Goal: Information Seeking & Learning: Learn about a topic

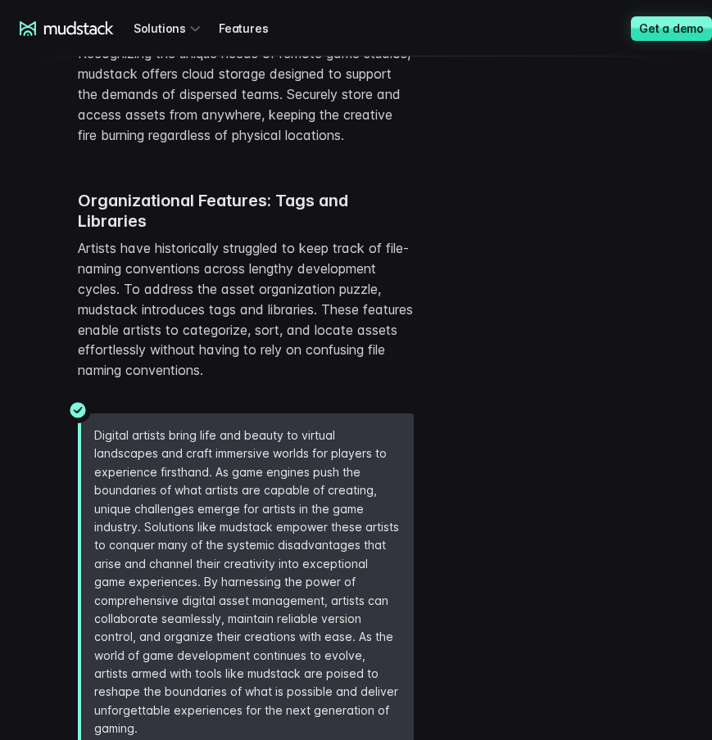
scroll to position [3550, 0]
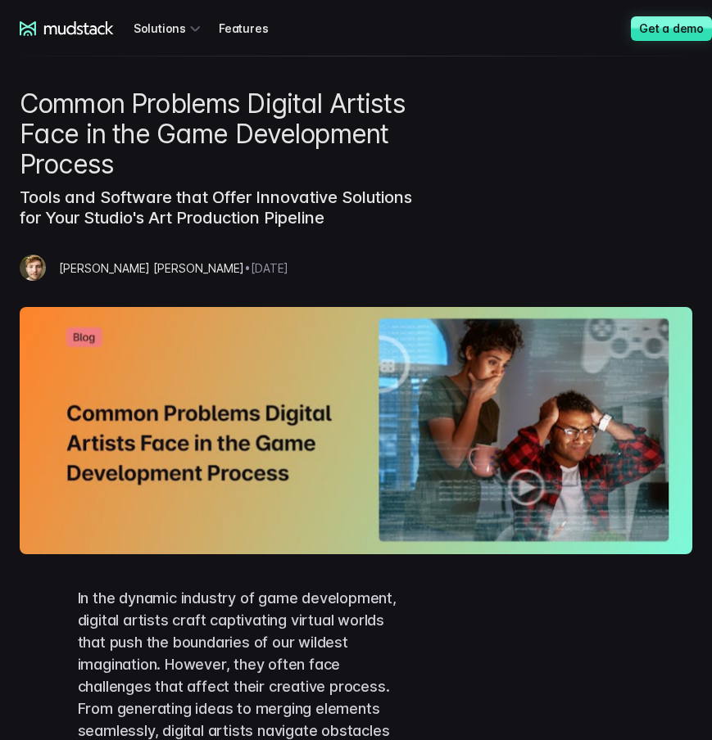
scroll to position [3733, 0]
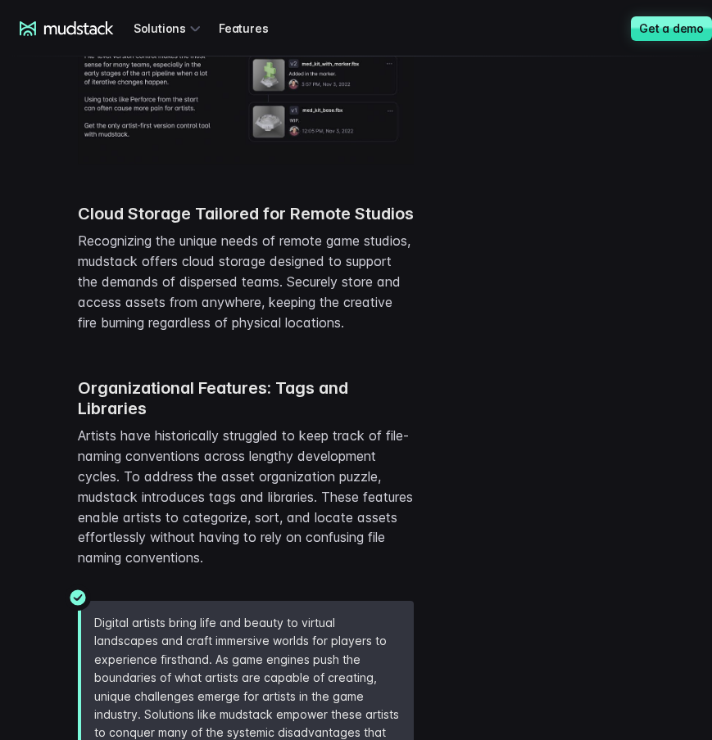
click at [462, 17] on div "mudstack logo Solutions Features Desktop Blog Get a demo Log in" at bounding box center [356, 28] width 712 height 57
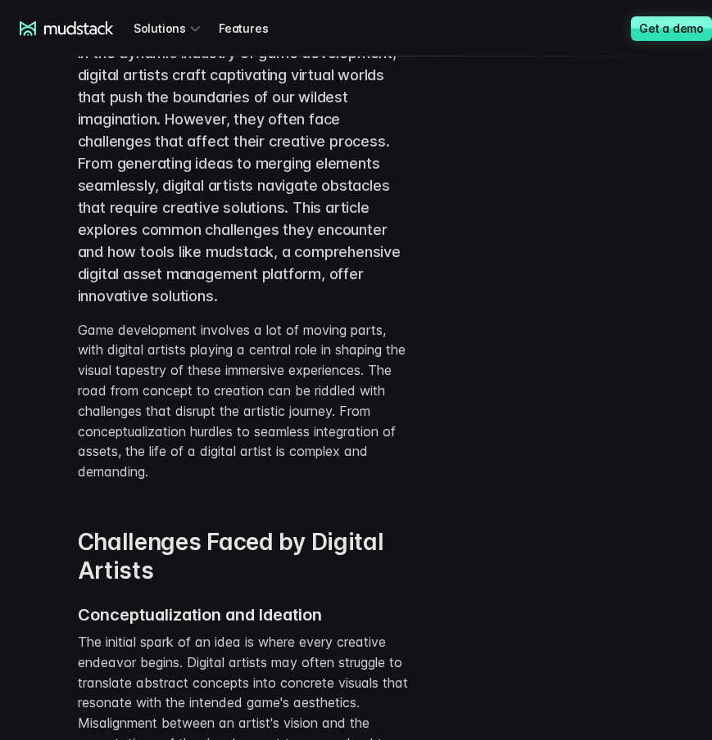
scroll to position [0, 0]
